Goal: Task Accomplishment & Management: Manage account settings

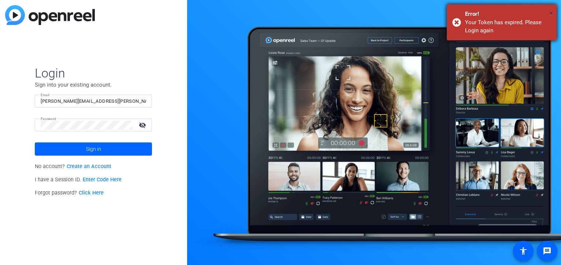
click at [552, 14] on span "×" at bounding box center [552, 13] width 4 height 9
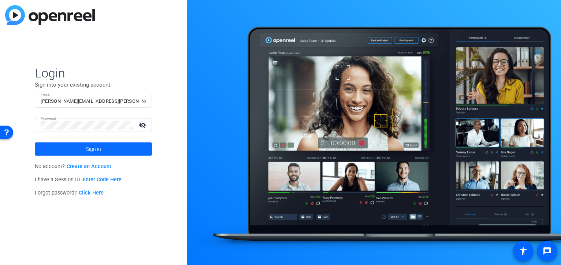
click at [91, 152] on span "Sign in" at bounding box center [93, 149] width 15 height 18
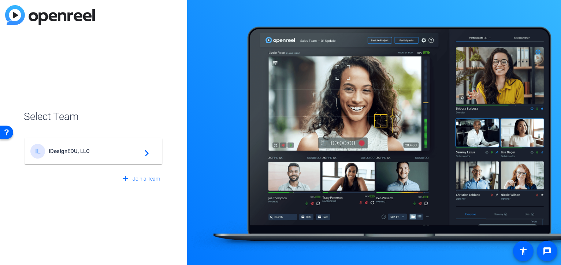
click at [73, 151] on span "iDesignEDU, LLC" at bounding box center [95, 151] width 92 height 7
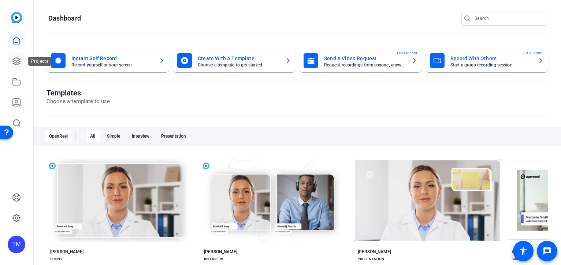
click at [16, 58] on icon at bounding box center [16, 61] width 9 height 9
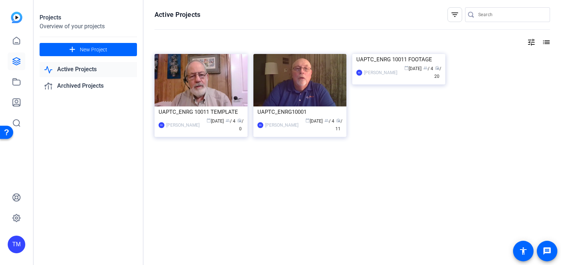
click at [227, 182] on div "Active Projects filter_list tune list UAPTC_ENRG 10011 TEMPLATE BS [PERSON_NAME…" at bounding box center [353, 132] width 418 height 265
click at [97, 46] on span "New Project" at bounding box center [93, 50] width 27 height 8
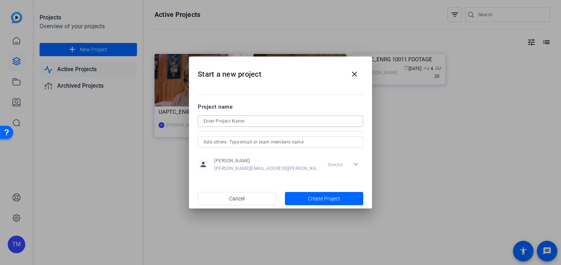
click at [224, 118] on input at bounding box center [281, 121] width 154 height 9
paste input "UAPTC_ENRG10002_M1-1"
type input "UAPTC_ENRG10002"
click at [300, 164] on div "person [PERSON_NAME] Marietta [EMAIL_ADDRESS][PERSON_NAME][DOMAIN_NAME] Directo…" at bounding box center [281, 164] width 166 height 18
click at [354, 163] on div "Director expand_more" at bounding box center [344, 164] width 38 height 13
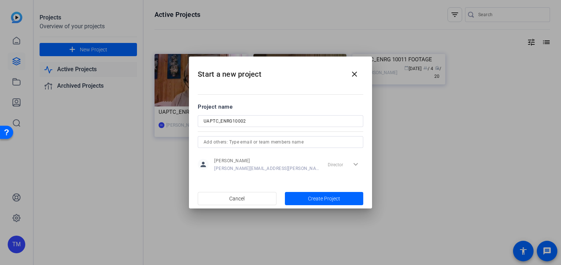
click at [243, 144] on input "text" at bounding box center [281, 141] width 154 height 9
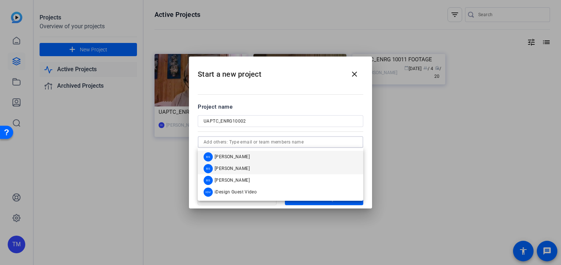
click at [247, 165] on div "BS [PERSON_NAME]" at bounding box center [227, 168] width 46 height 9
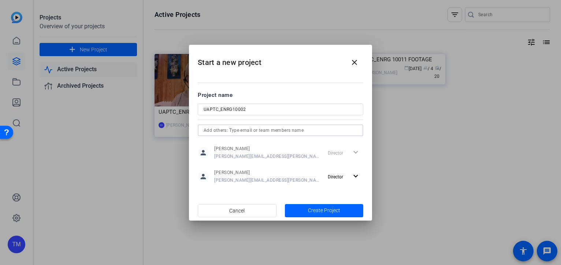
click at [250, 131] on input "text" at bounding box center [281, 130] width 154 height 9
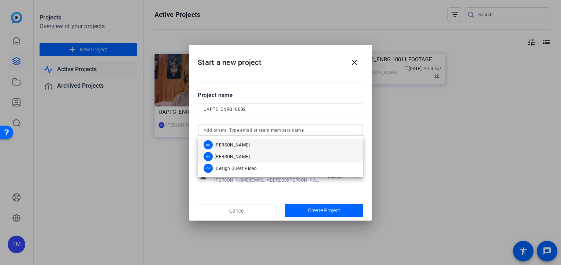
click at [250, 155] on mat-option "BS [PERSON_NAME]" at bounding box center [281, 157] width 166 height 12
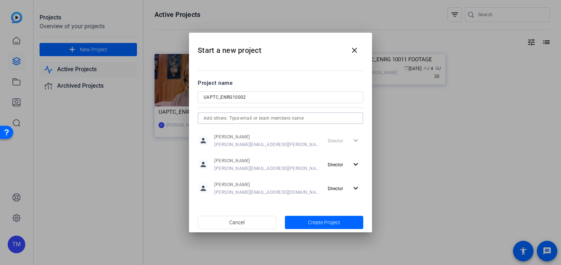
click at [259, 119] on input "text" at bounding box center [281, 118] width 154 height 9
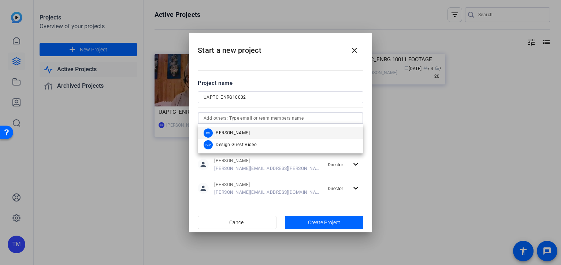
click at [272, 104] on div at bounding box center [281, 107] width 166 height 8
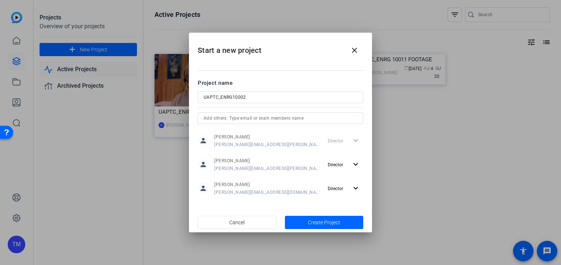
click at [274, 119] on input "text" at bounding box center [281, 118] width 154 height 9
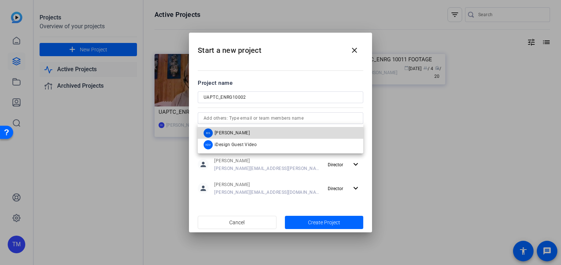
click at [275, 130] on mat-option "BS [PERSON_NAME]" at bounding box center [281, 133] width 166 height 12
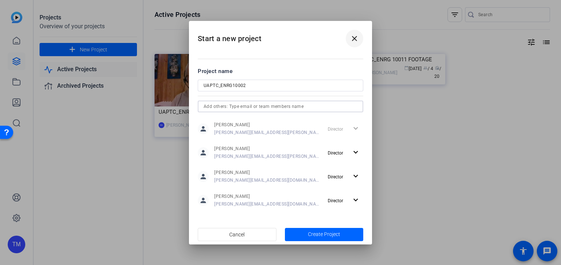
click at [355, 37] on mat-icon "close" at bounding box center [354, 38] width 9 height 9
